Goal: Transaction & Acquisition: Subscribe to service/newsletter

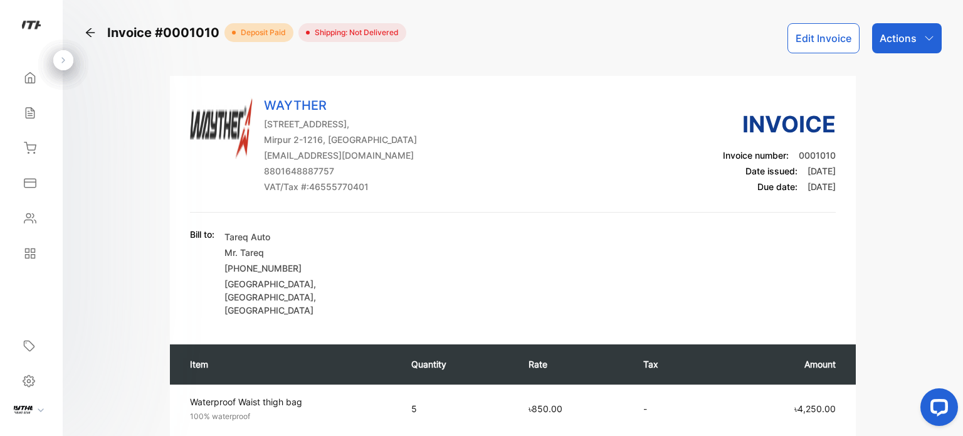
scroll to position [9, 0]
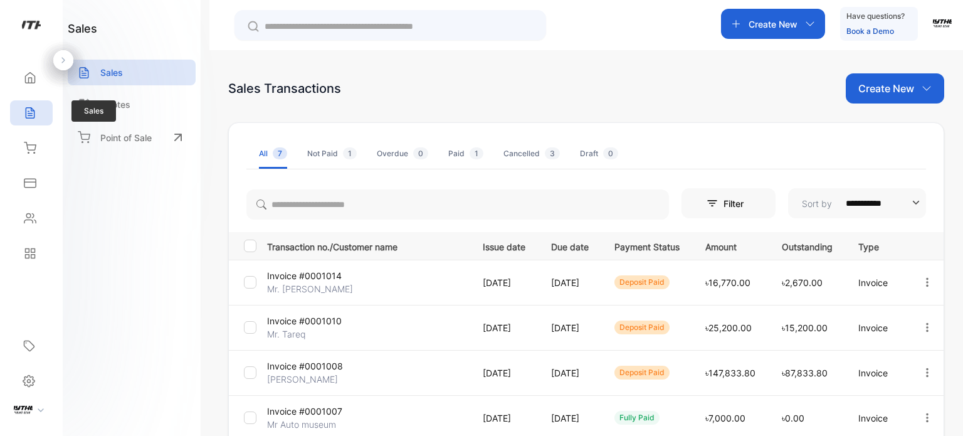
scroll to position [249, 0]
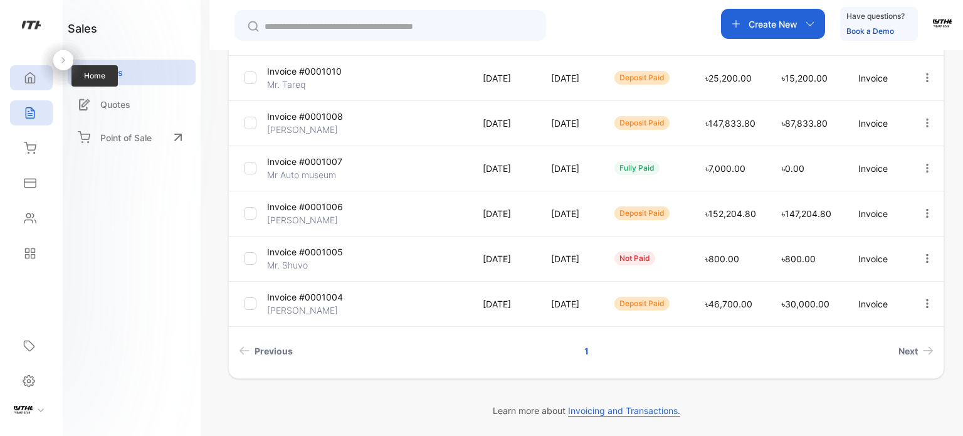
click at [29, 75] on icon at bounding box center [30, 77] width 13 height 13
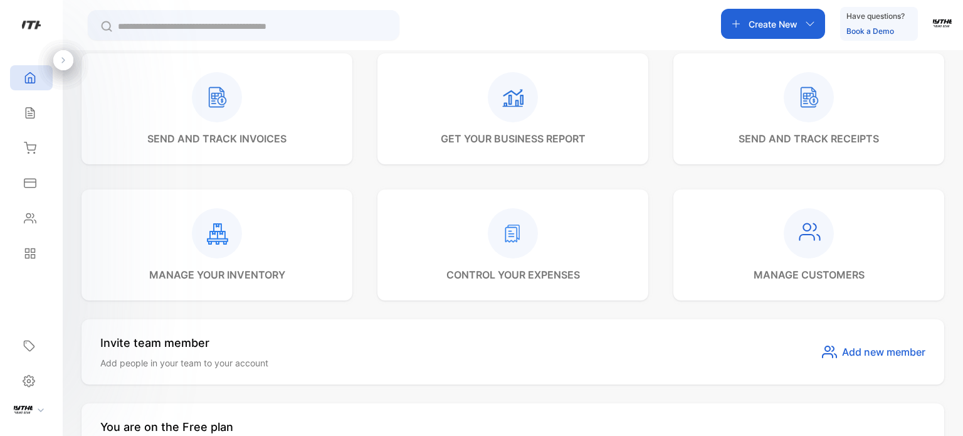
scroll to position [375, 0]
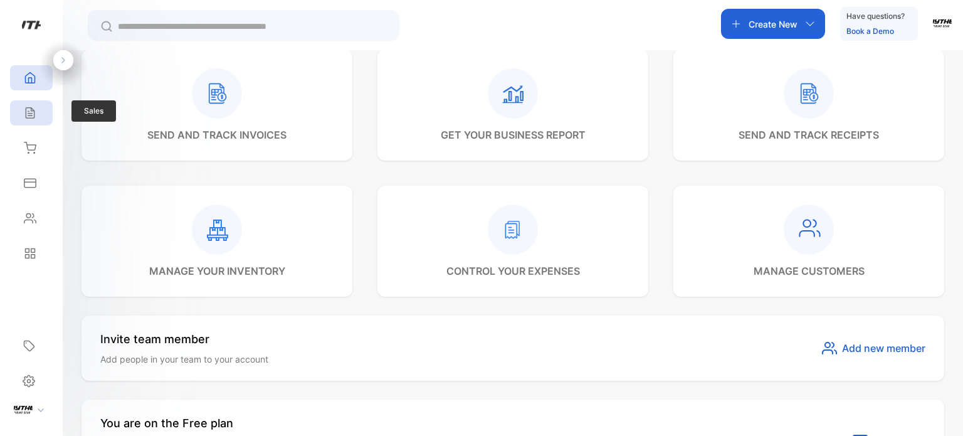
click at [25, 122] on div "Sales" at bounding box center [31, 112] width 43 height 25
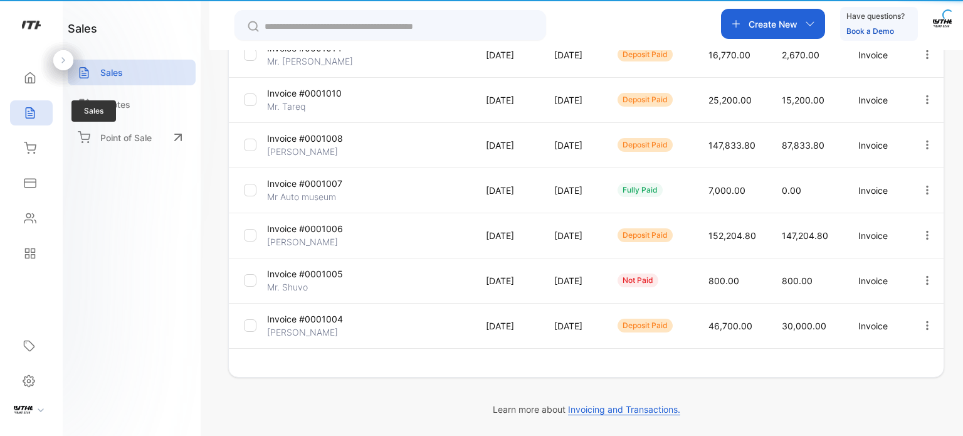
type input "**********"
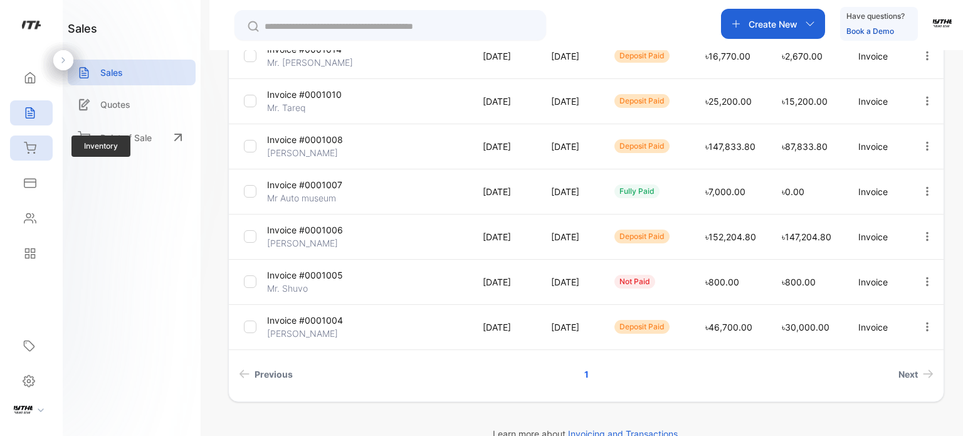
scroll to position [249, 0]
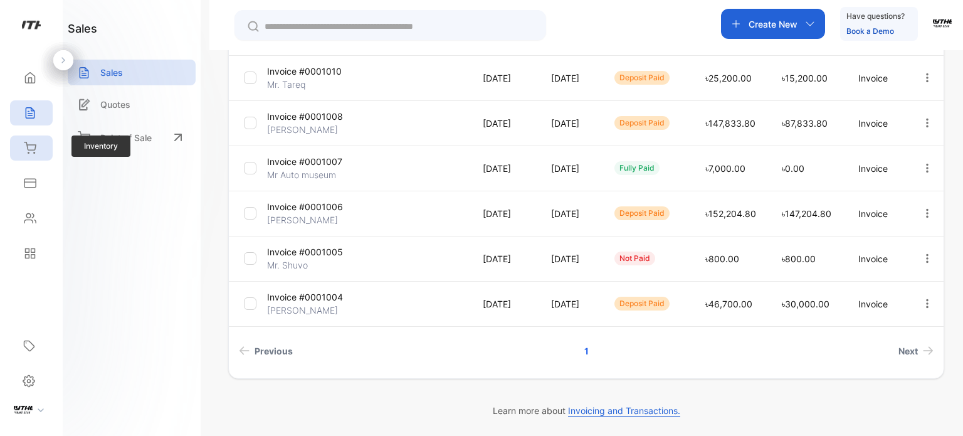
click at [28, 157] on div "Inventory" at bounding box center [31, 147] width 43 height 25
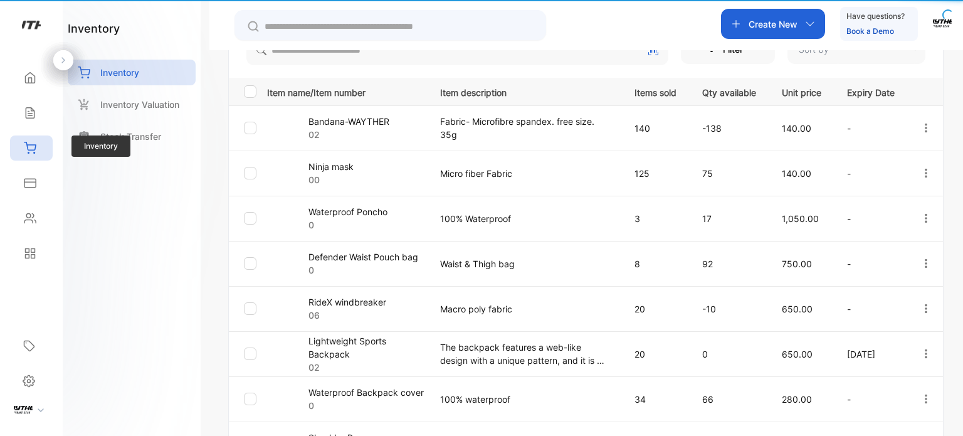
type input "**********"
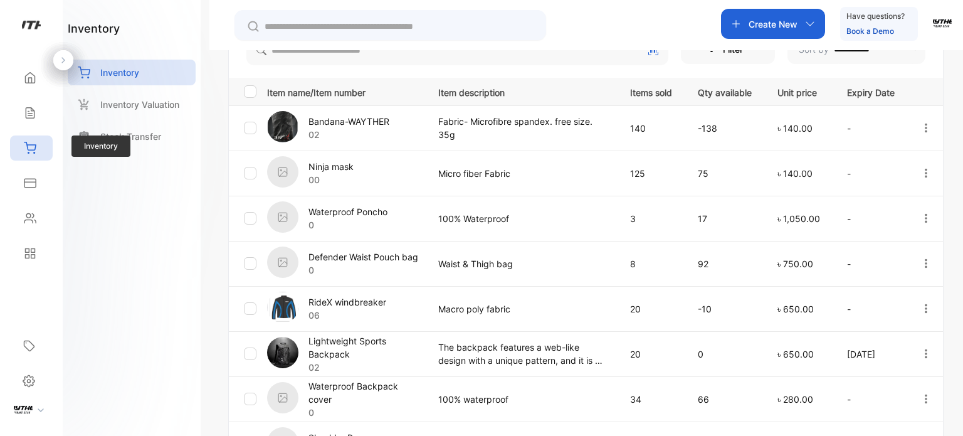
scroll to position [228, 0]
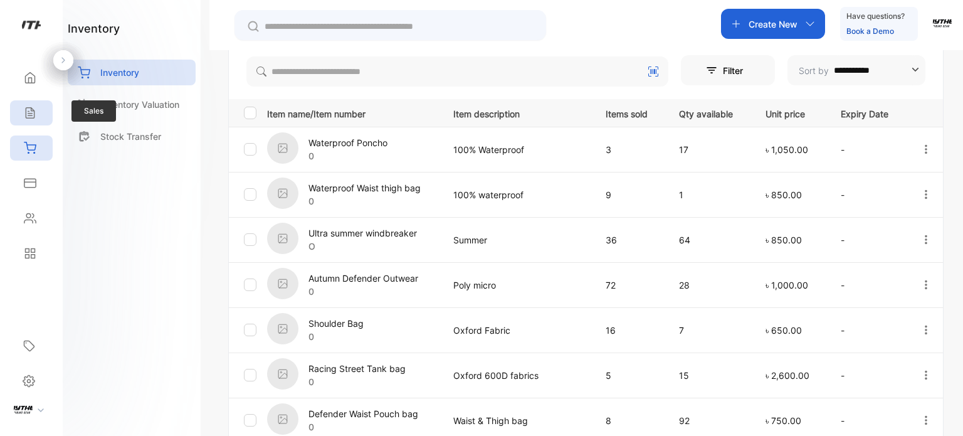
click at [35, 124] on div "Sales" at bounding box center [31, 112] width 43 height 25
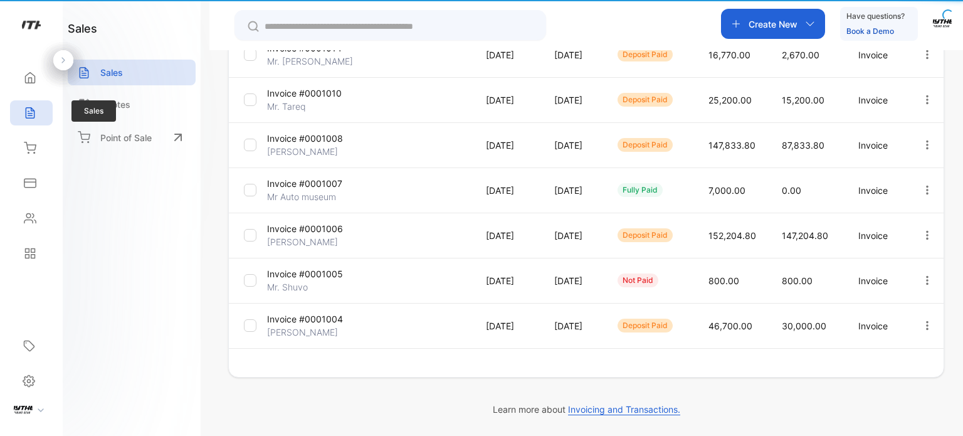
type input "**********"
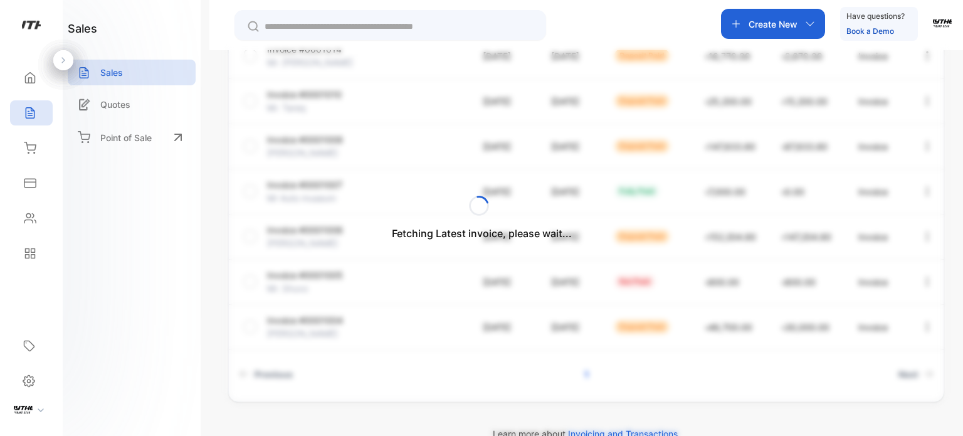
scroll to position [228, 0]
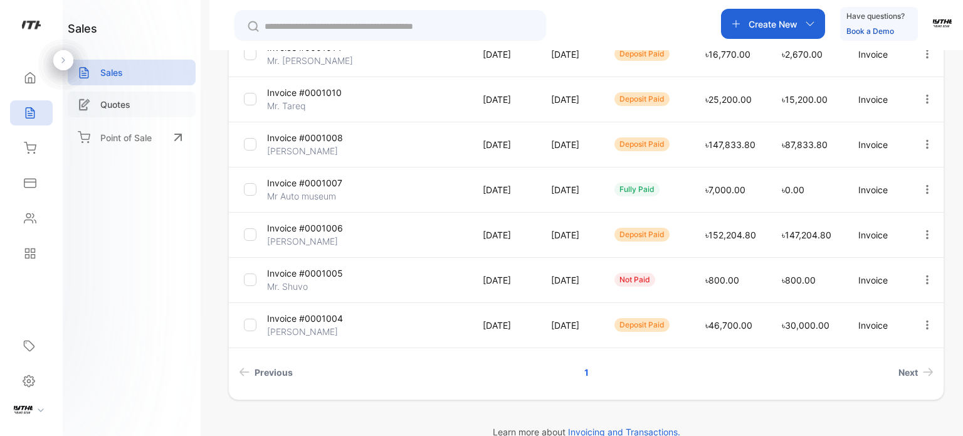
click at [125, 98] on p "Quotes" at bounding box center [115, 104] width 30 height 13
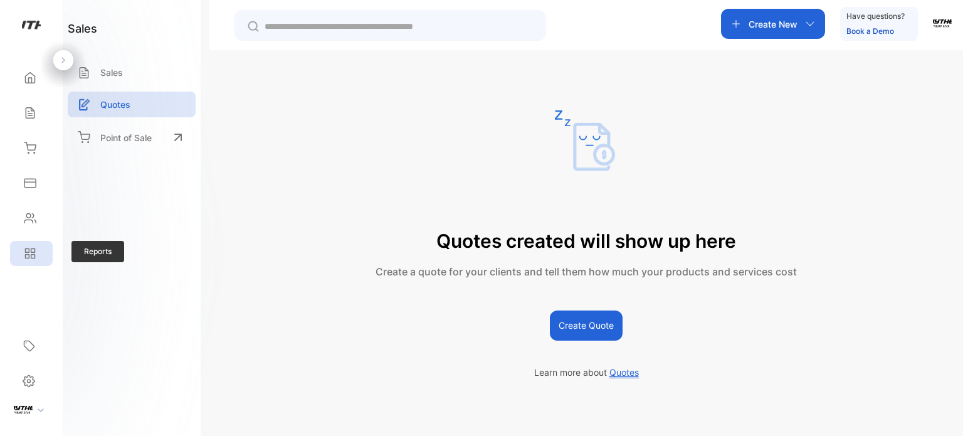
click at [23, 263] on div "Reports" at bounding box center [31, 253] width 43 height 25
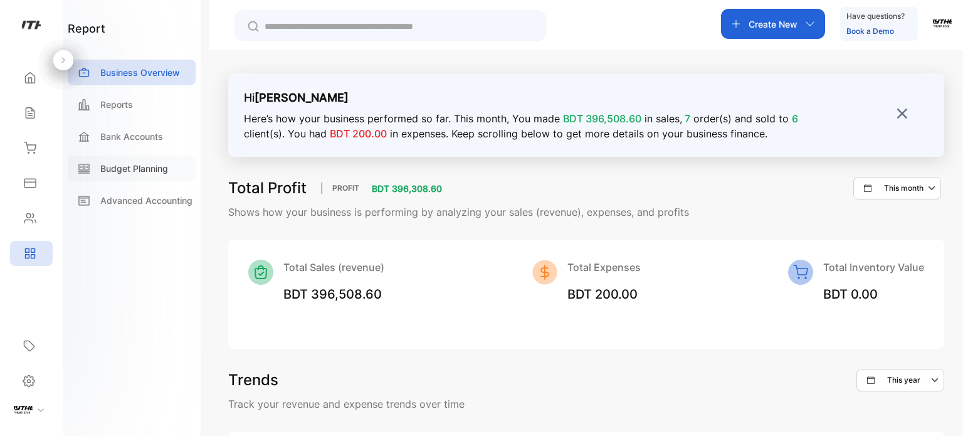
click at [146, 177] on div "Budget Planning" at bounding box center [132, 168] width 128 height 26
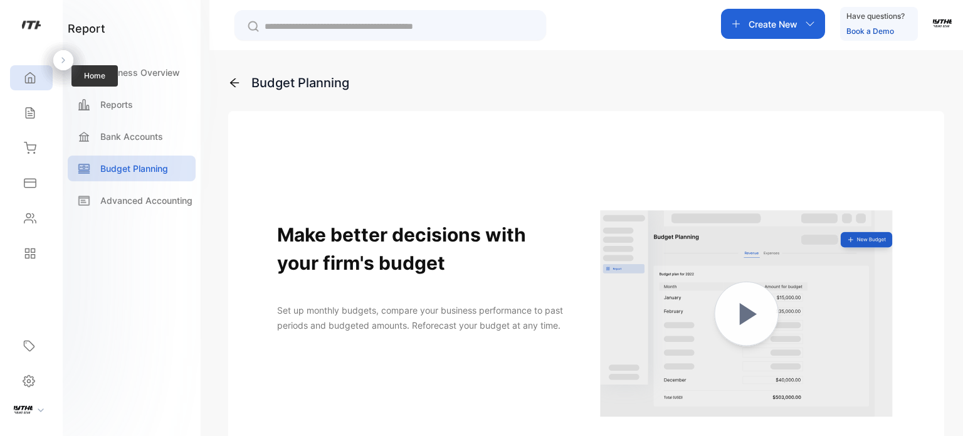
click at [35, 76] on icon at bounding box center [30, 78] width 9 height 11
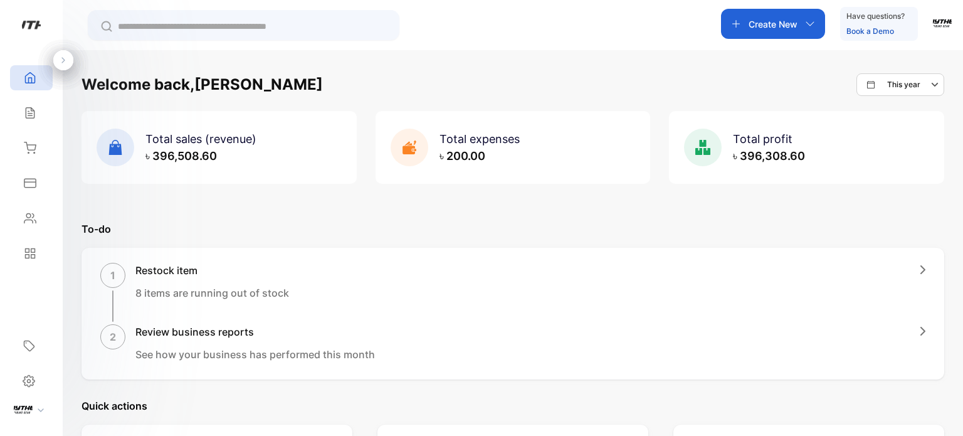
click at [785, 23] on p "Create New" at bounding box center [772, 24] width 49 height 13
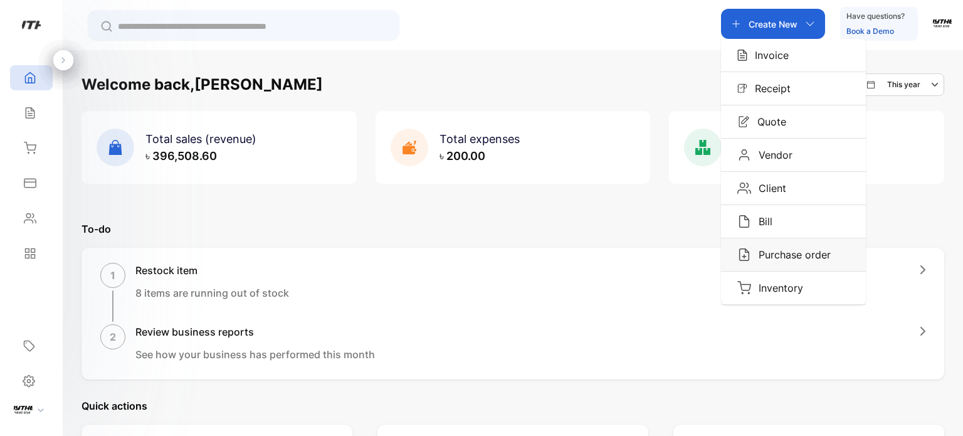
click at [807, 247] on p "Purchase order" at bounding box center [791, 254] width 80 height 15
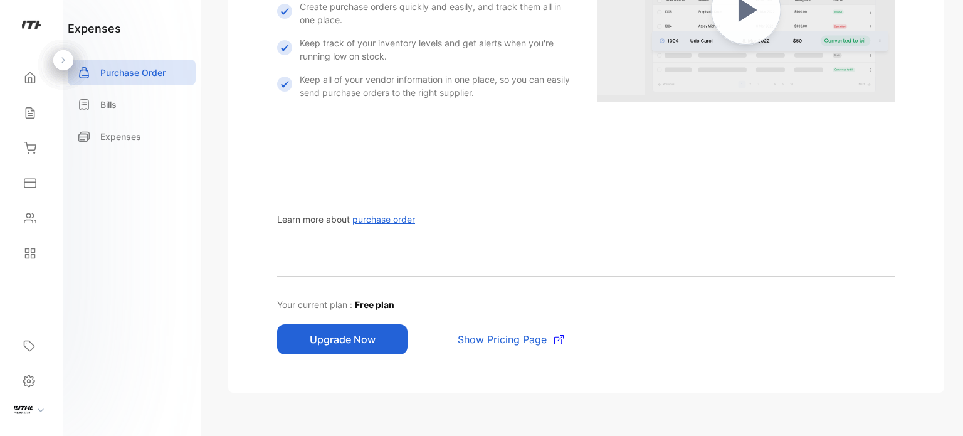
scroll to position [283, 0]
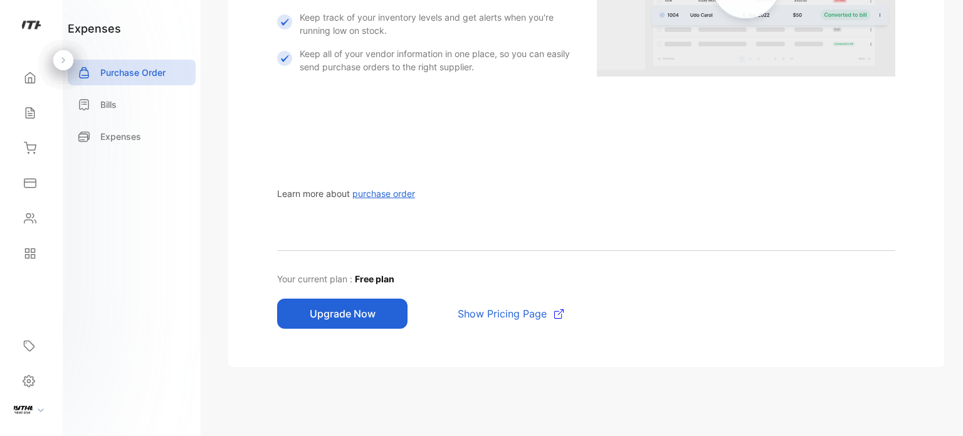
click at [509, 311] on span "Show Pricing Page" at bounding box center [501, 313] width 89 height 15
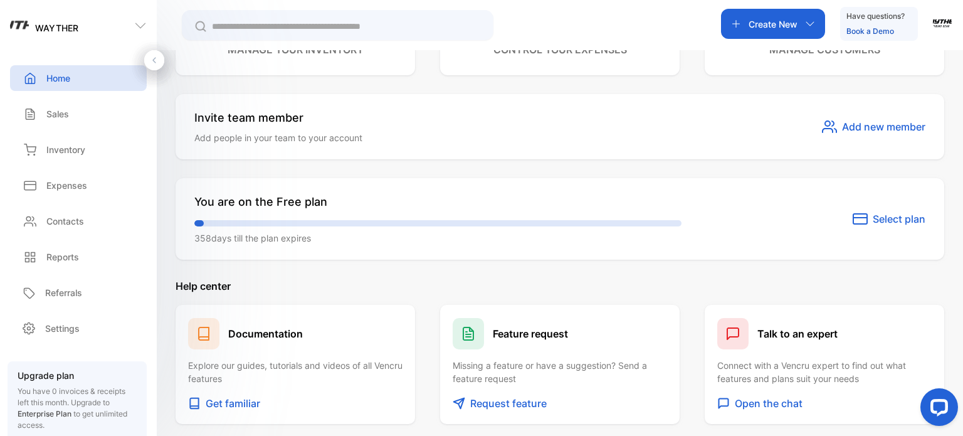
scroll to position [644, 0]
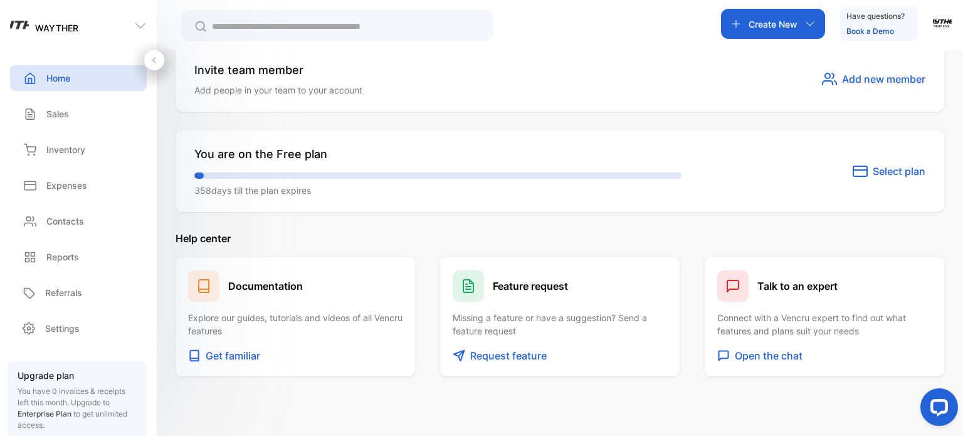
click at [894, 167] on span "Select plan" at bounding box center [898, 171] width 53 height 15
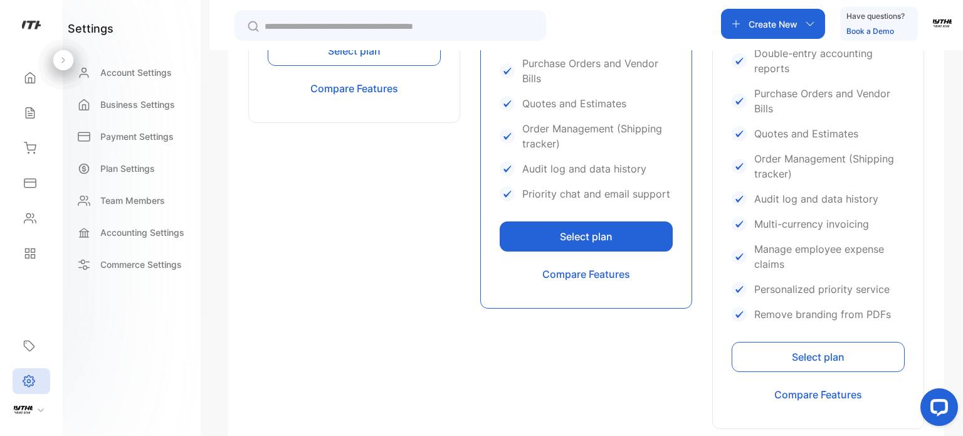
scroll to position [407, 0]
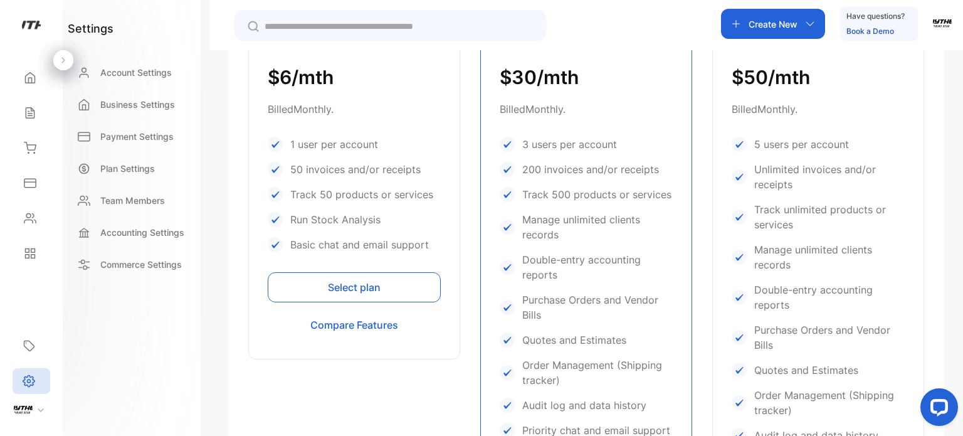
click at [352, 291] on button "Select plan" at bounding box center [354, 287] width 173 height 30
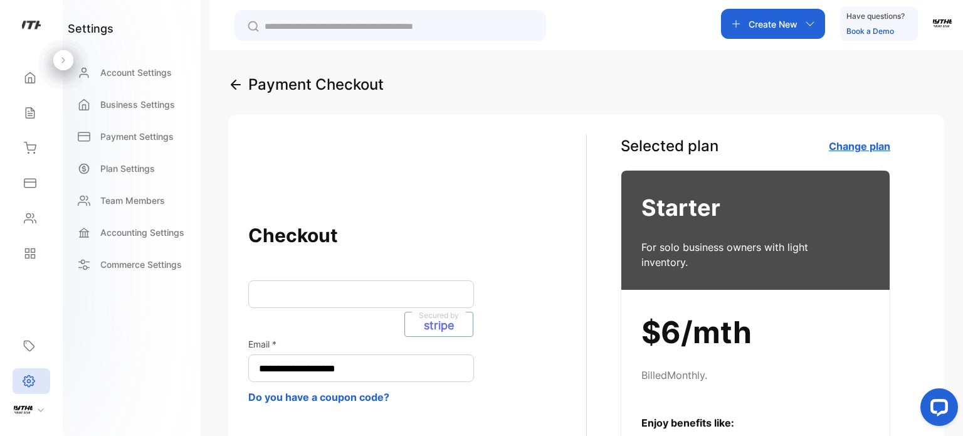
click at [338, 298] on iframe at bounding box center [361, 293] width 204 height 12
click at [420, 323] on div "Secured by stripe" at bounding box center [438, 323] width 69 height 25
click at [64, 60] on icon at bounding box center [62, 60] width 3 height 6
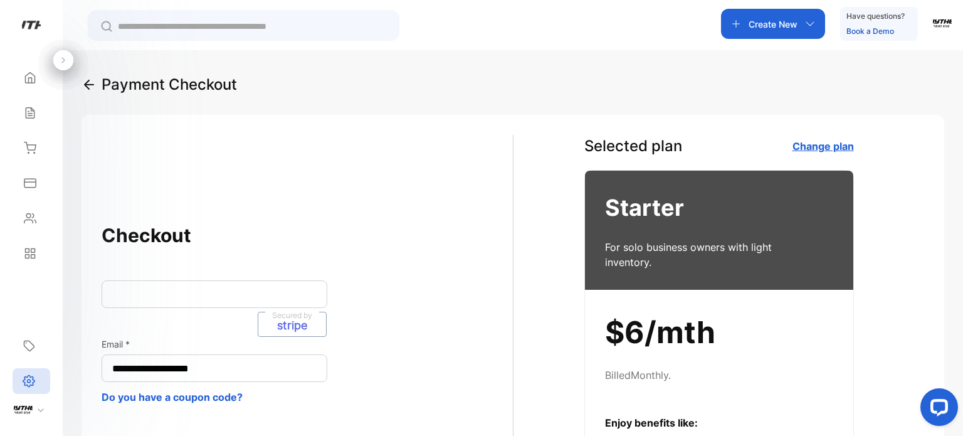
drag, startPoint x: 165, startPoint y: 366, endPoint x: 0, endPoint y: 323, distance: 171.0
click at [0, 323] on div "**********" at bounding box center [481, 255] width 963 height 511
type input "**********"
click at [197, 286] on div "Secured by stripe" at bounding box center [215, 294] width 226 height 28
click at [283, 322] on p "stripe" at bounding box center [292, 325] width 30 height 11
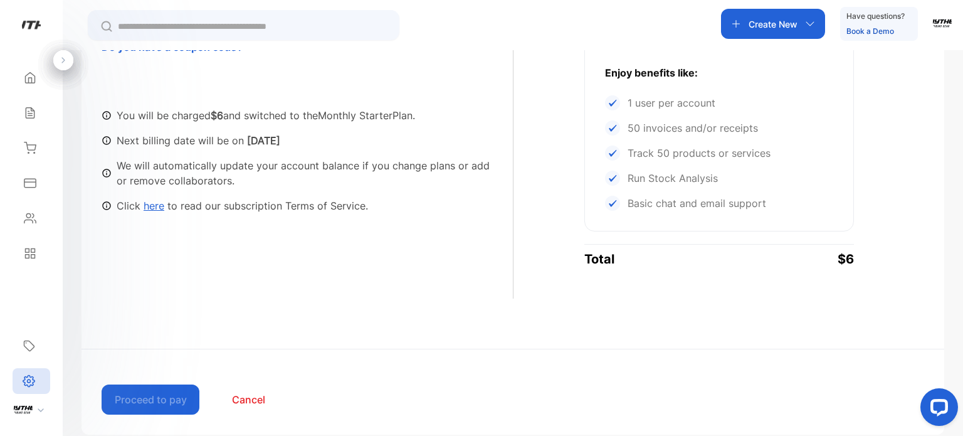
scroll to position [348, 0]
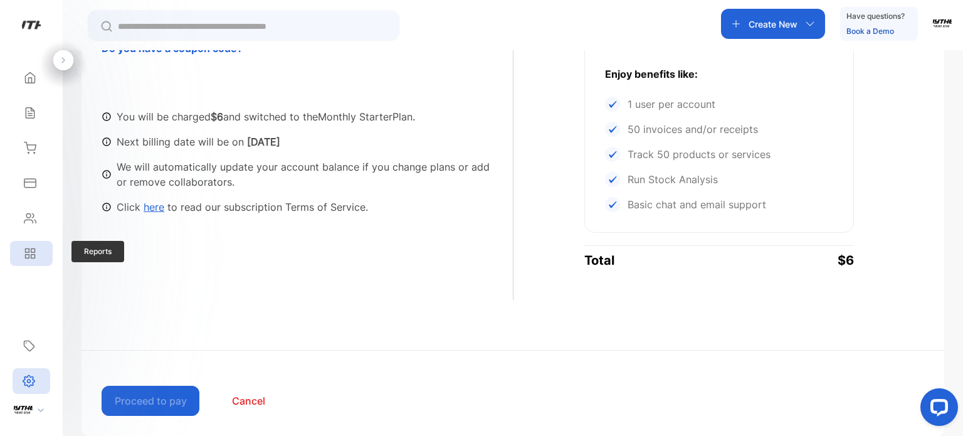
click at [40, 263] on div "Reports" at bounding box center [31, 253] width 43 height 25
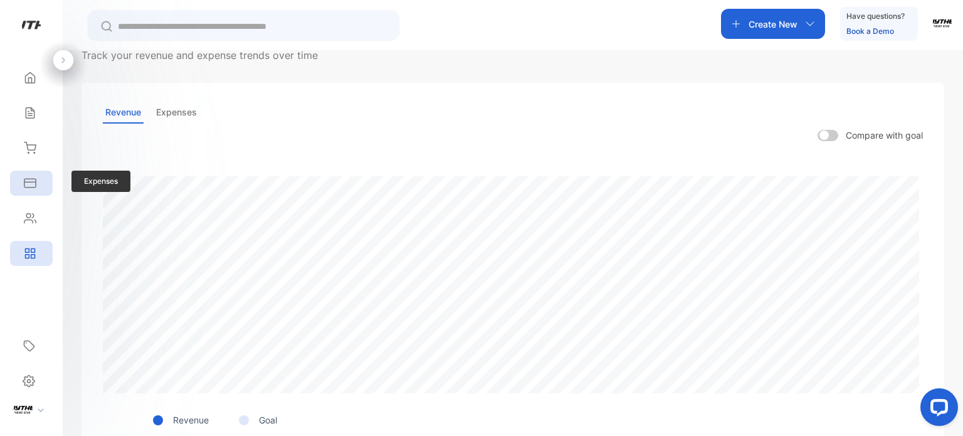
click at [34, 187] on icon at bounding box center [30, 183] width 13 height 13
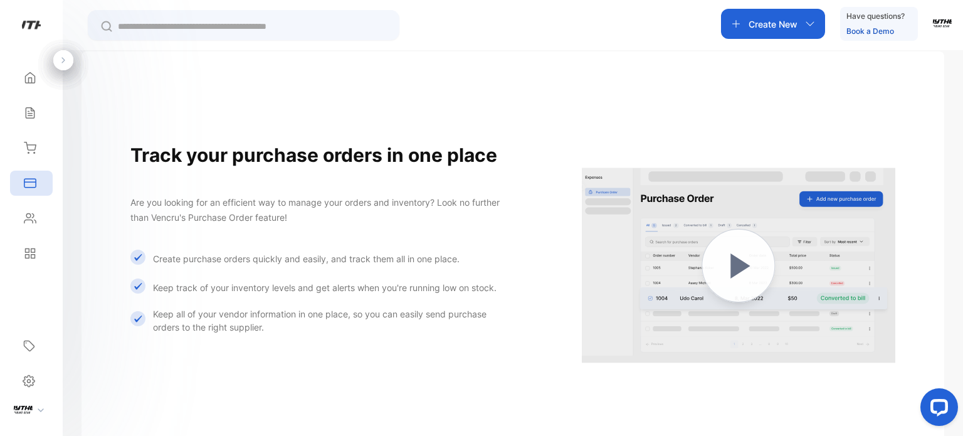
scroll to position [300, 0]
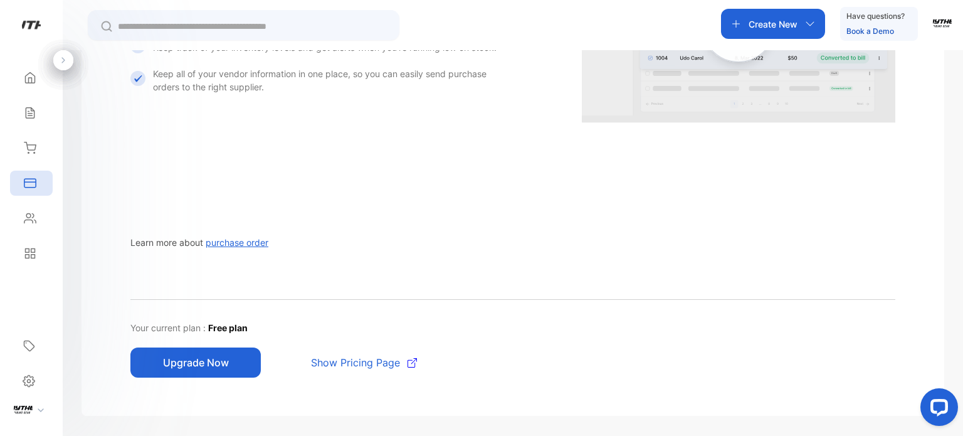
click at [233, 360] on button "Upgrade Now" at bounding box center [195, 362] width 130 height 30
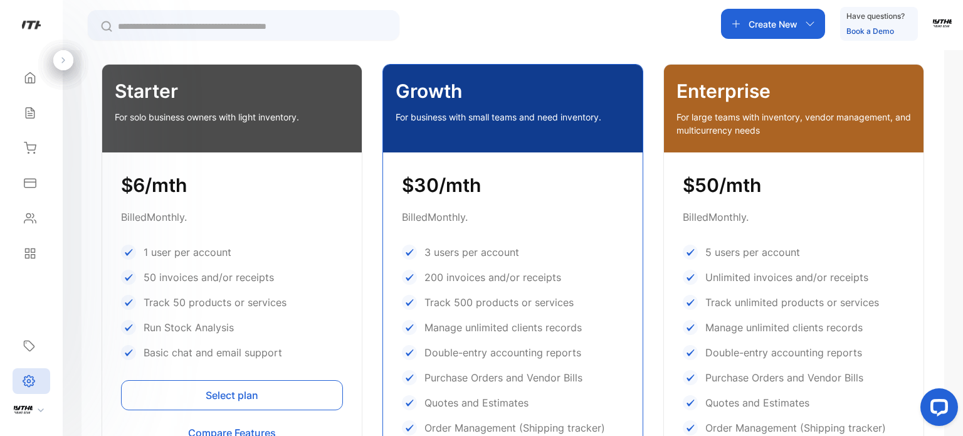
click at [195, 400] on button "Select plan" at bounding box center [232, 395] width 222 height 30
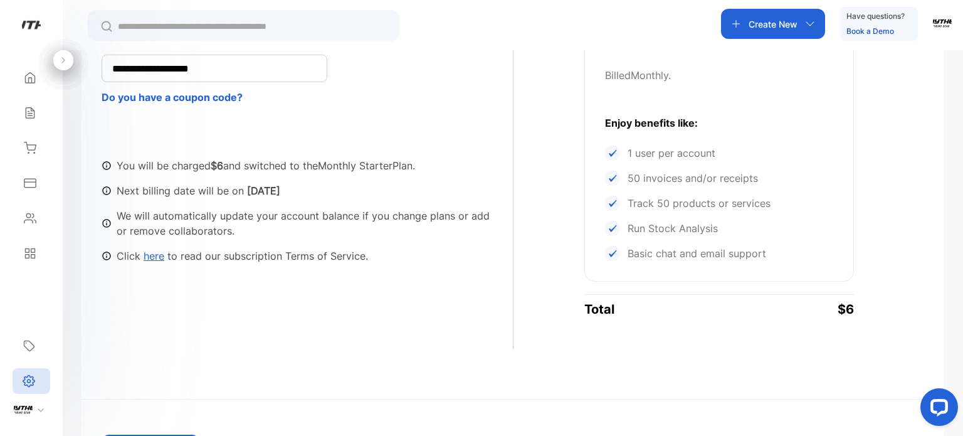
click at [158, 258] on link "here" at bounding box center [153, 255] width 21 height 13
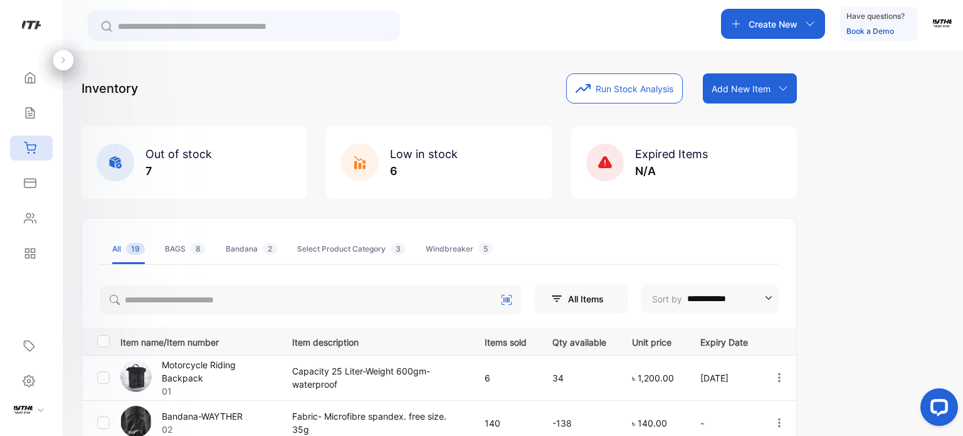
scroll to position [234, 0]
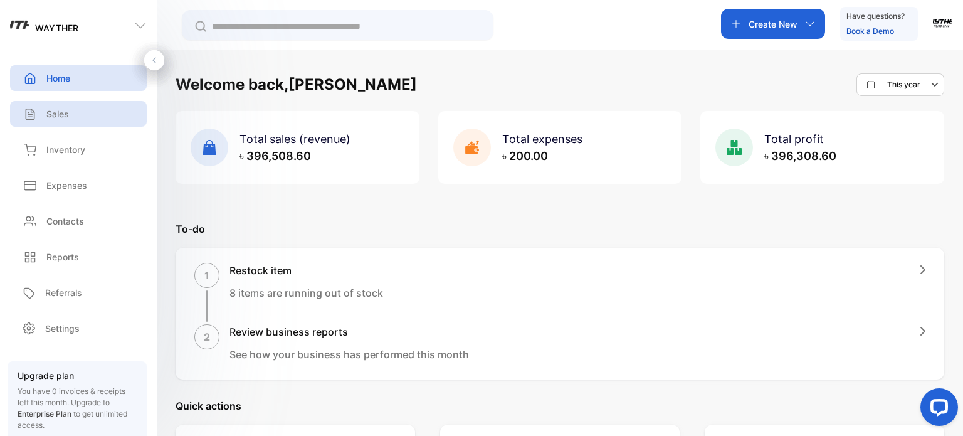
click at [96, 103] on div "Sales" at bounding box center [78, 114] width 137 height 26
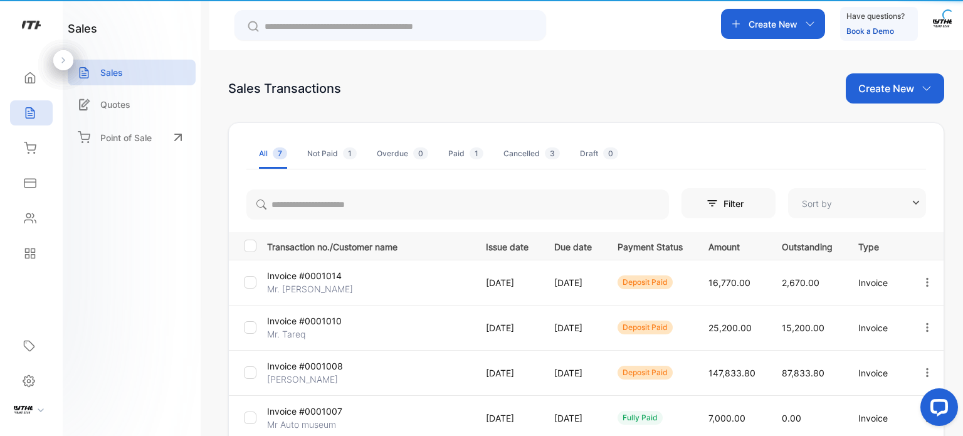
type input "**********"
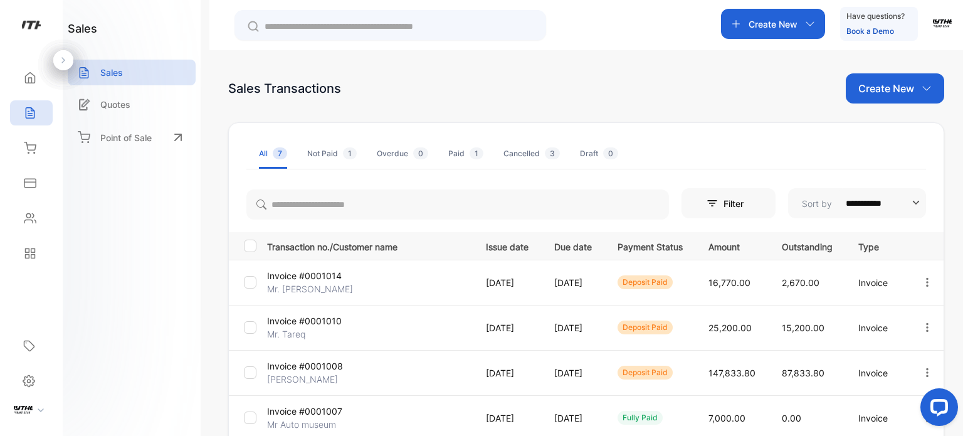
click at [70, 36] on h1 "sales" at bounding box center [82, 28] width 29 height 17
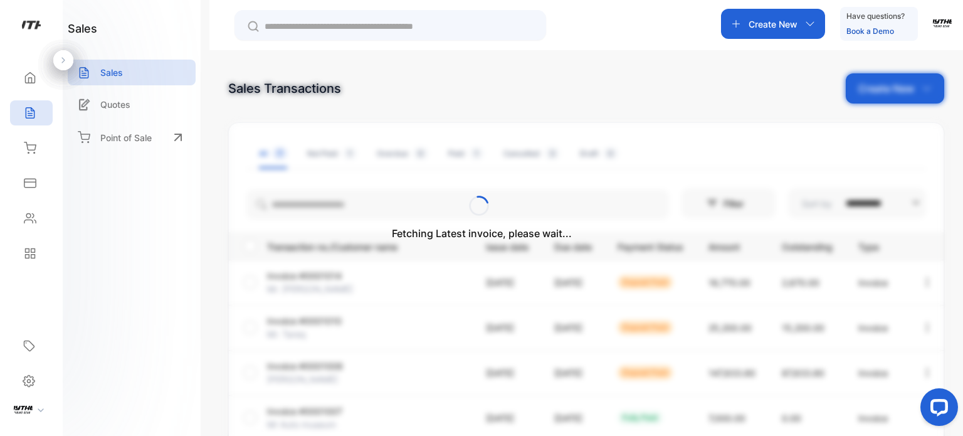
click at [65, 55] on div at bounding box center [63, 60] width 20 height 20
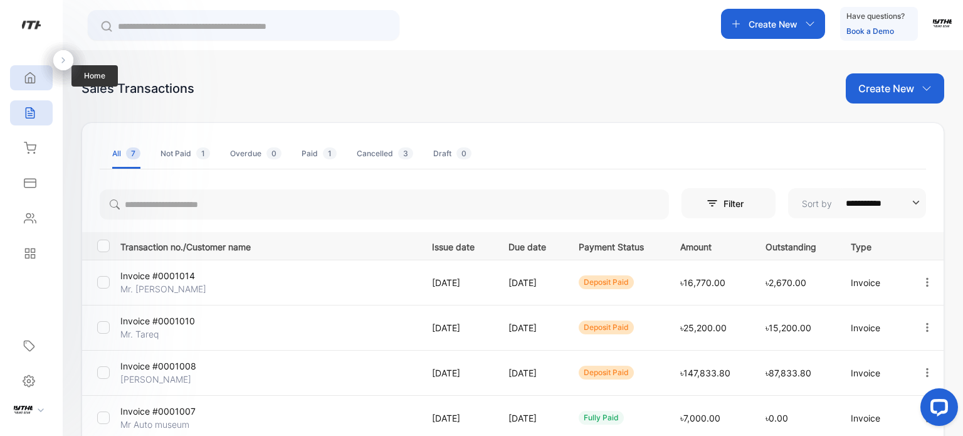
click at [44, 73] on div "Home" at bounding box center [31, 77] width 43 height 25
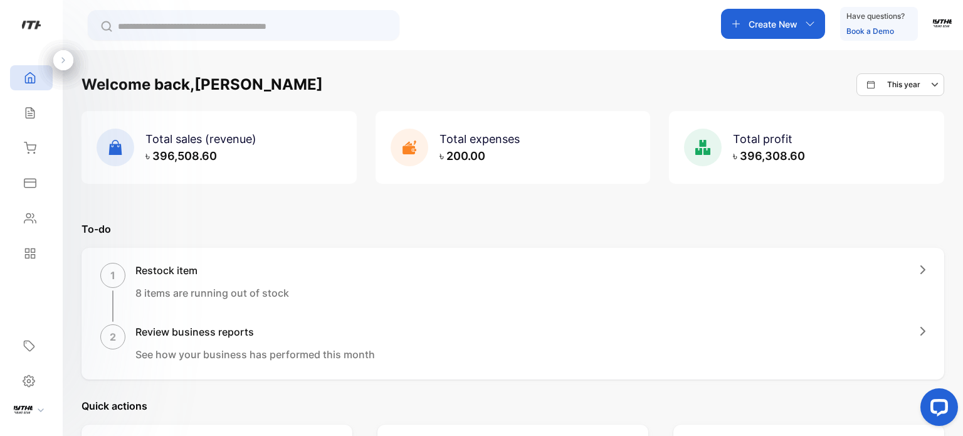
click at [56, 57] on div at bounding box center [63, 60] width 20 height 20
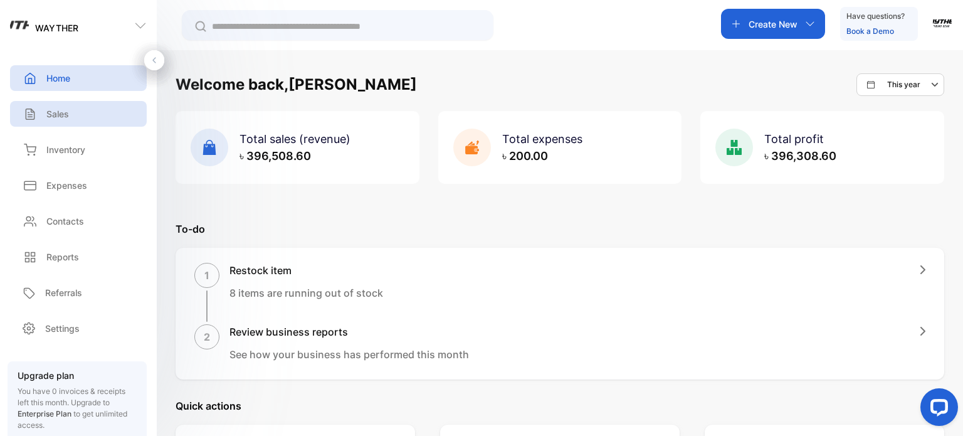
click at [66, 102] on div "Sales" at bounding box center [78, 114] width 137 height 26
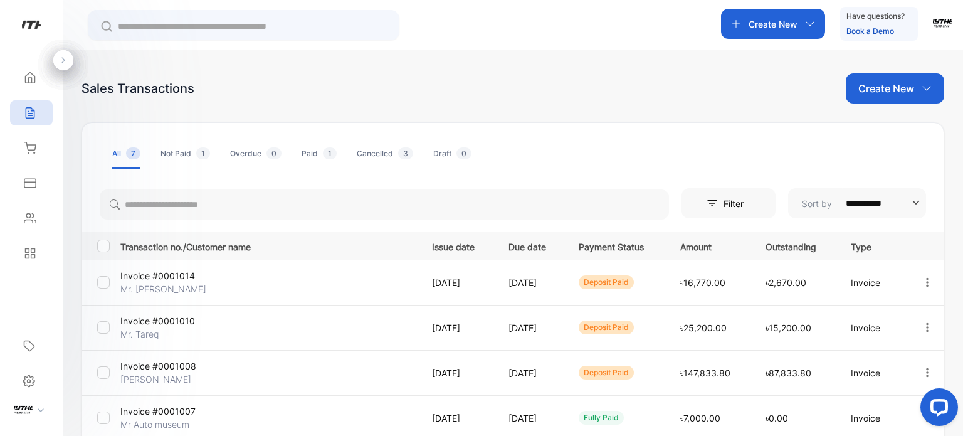
click at [68, 65] on div at bounding box center [63, 60] width 20 height 20
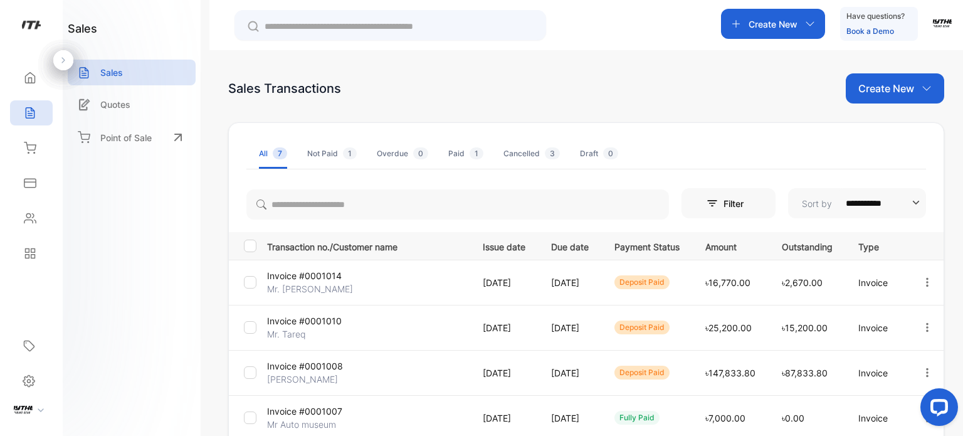
click at [315, 285] on p "Mr. Joyanta" at bounding box center [310, 288] width 86 height 13
click at [121, 111] on div "Quotes" at bounding box center [132, 104] width 128 height 26
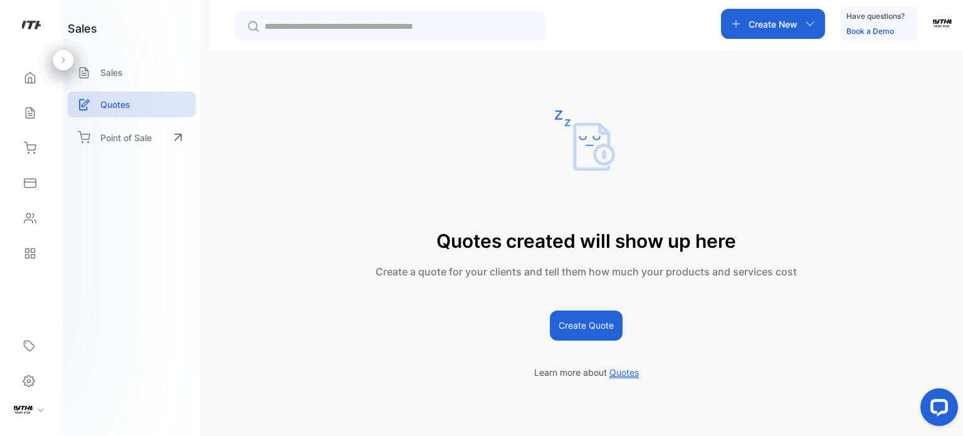
click at [632, 375] on span "Quotes" at bounding box center [623, 372] width 29 height 11
click at [151, 138] on p "Point of Sale" at bounding box center [125, 137] width 51 height 13
click at [108, 129] on div "Point of Sale" at bounding box center [132, 137] width 128 height 28
click at [114, 70] on p "Sales" at bounding box center [111, 72] width 23 height 13
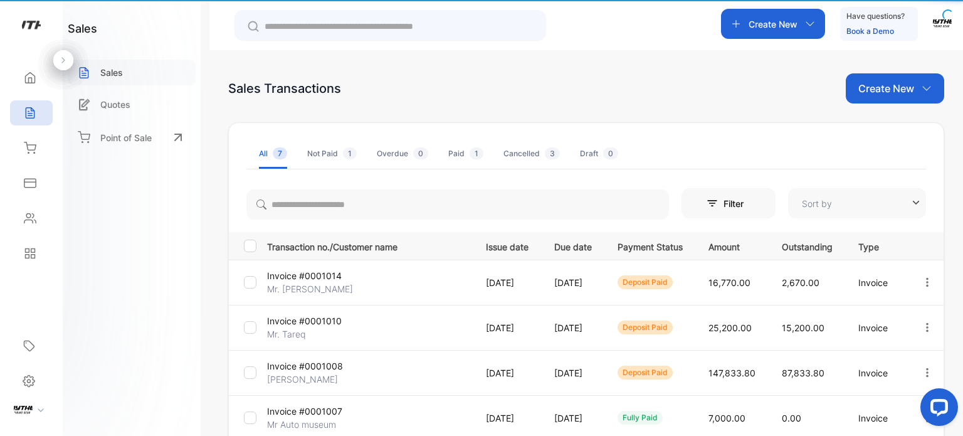
type input "**********"
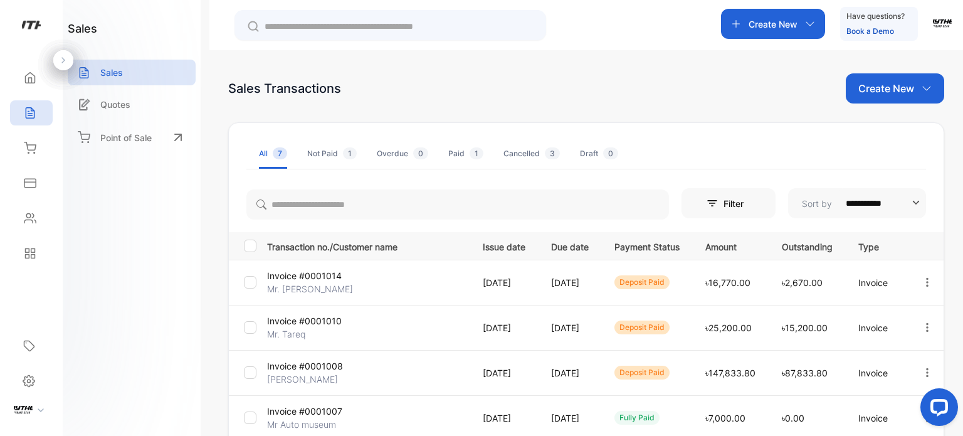
click at [60, 57] on icon at bounding box center [63, 60] width 9 height 9
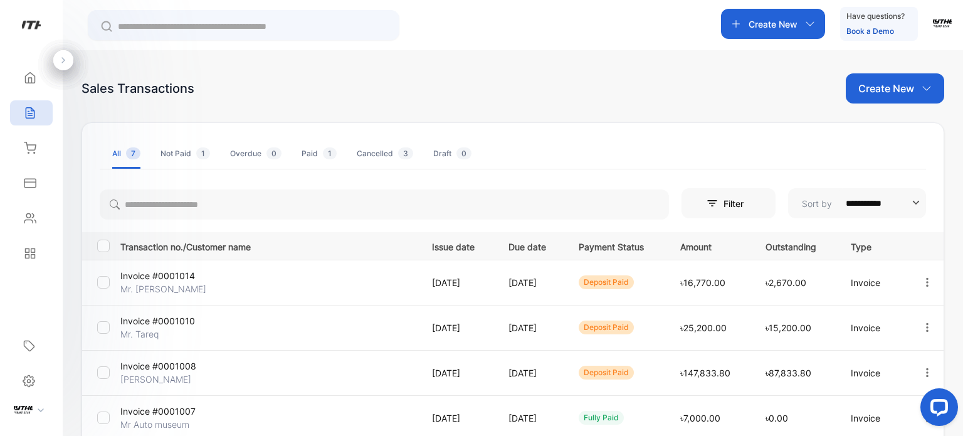
click at [60, 57] on icon at bounding box center [63, 60] width 9 height 9
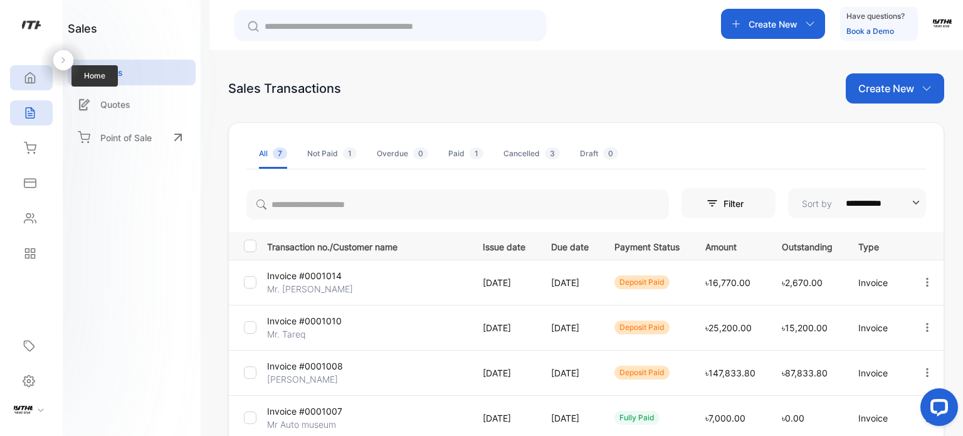
click at [43, 88] on div "Home" at bounding box center [31, 77] width 43 height 25
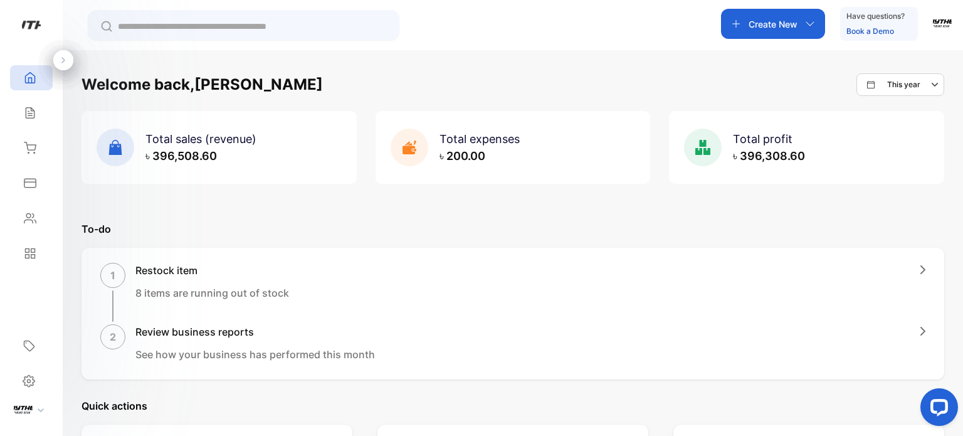
click at [934, 29] on img "button" at bounding box center [941, 22] width 19 height 19
click at [918, 58] on span "View profile" at bounding box center [894, 62] width 54 height 13
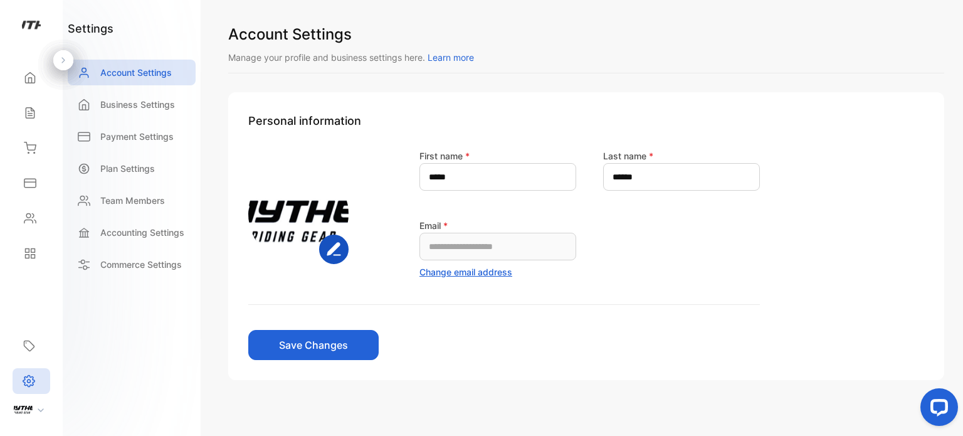
click at [60, 57] on icon at bounding box center [63, 60] width 9 height 9
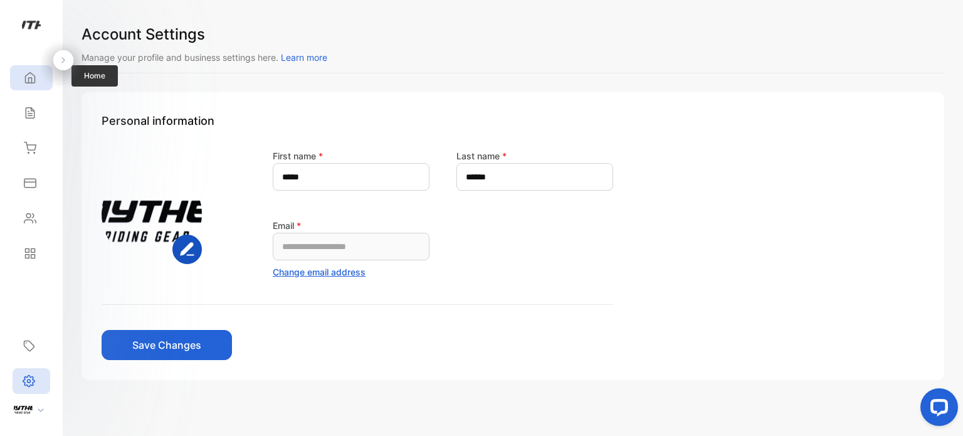
click at [46, 75] on div "Home" at bounding box center [31, 77] width 43 height 25
